Goal: Use online tool/utility: Utilize a website feature to perform a specific function

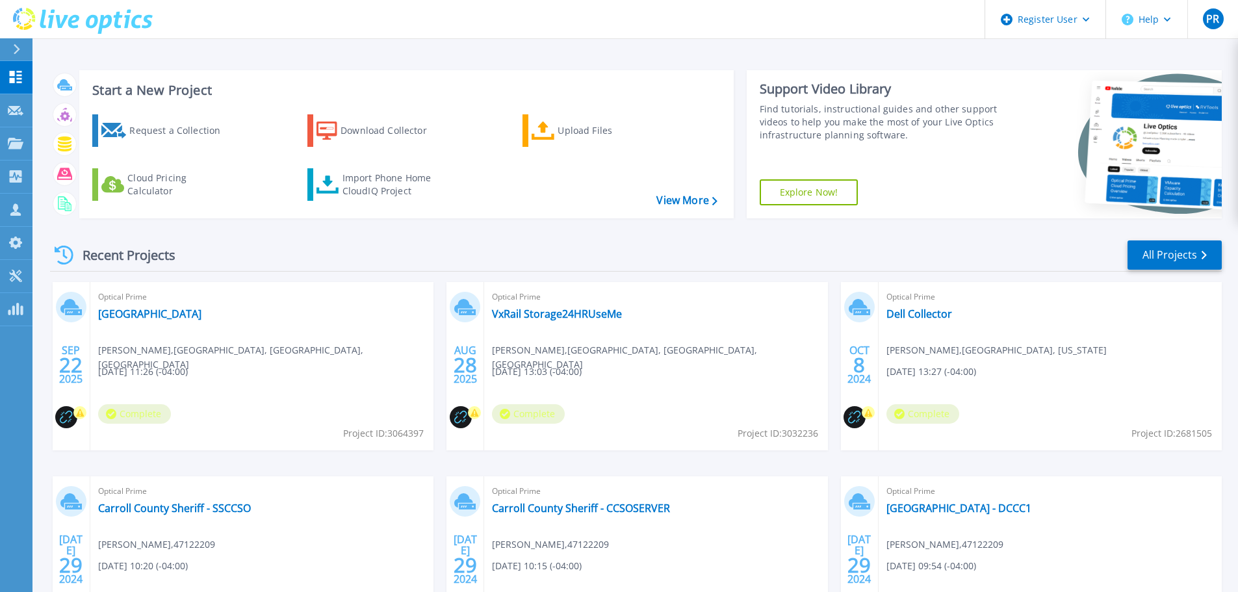
click at [798, 15] on header "Register User Help PR Dell User Payton Rowland Payton.Rowland@dell.com Dell My …" at bounding box center [619, 19] width 1238 height 39
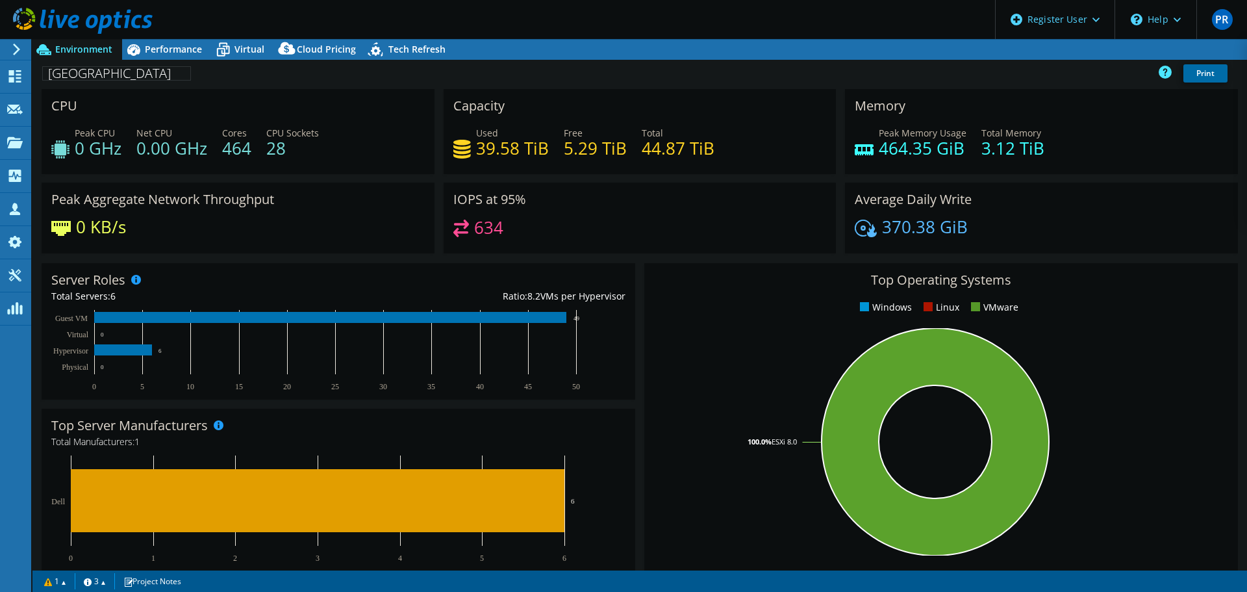
select select "USD"
